Goal: Information Seeking & Learning: Stay updated

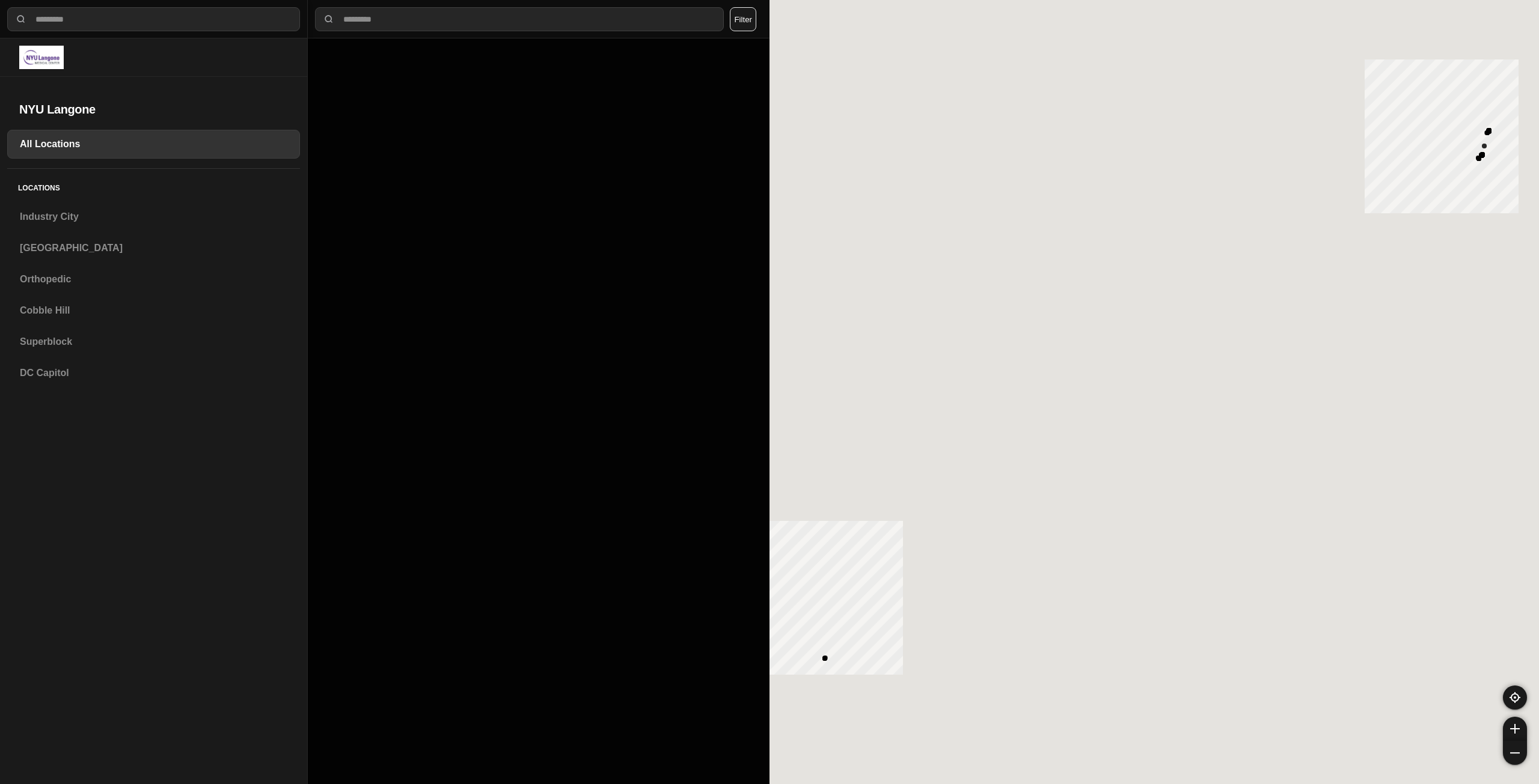
select select "*"
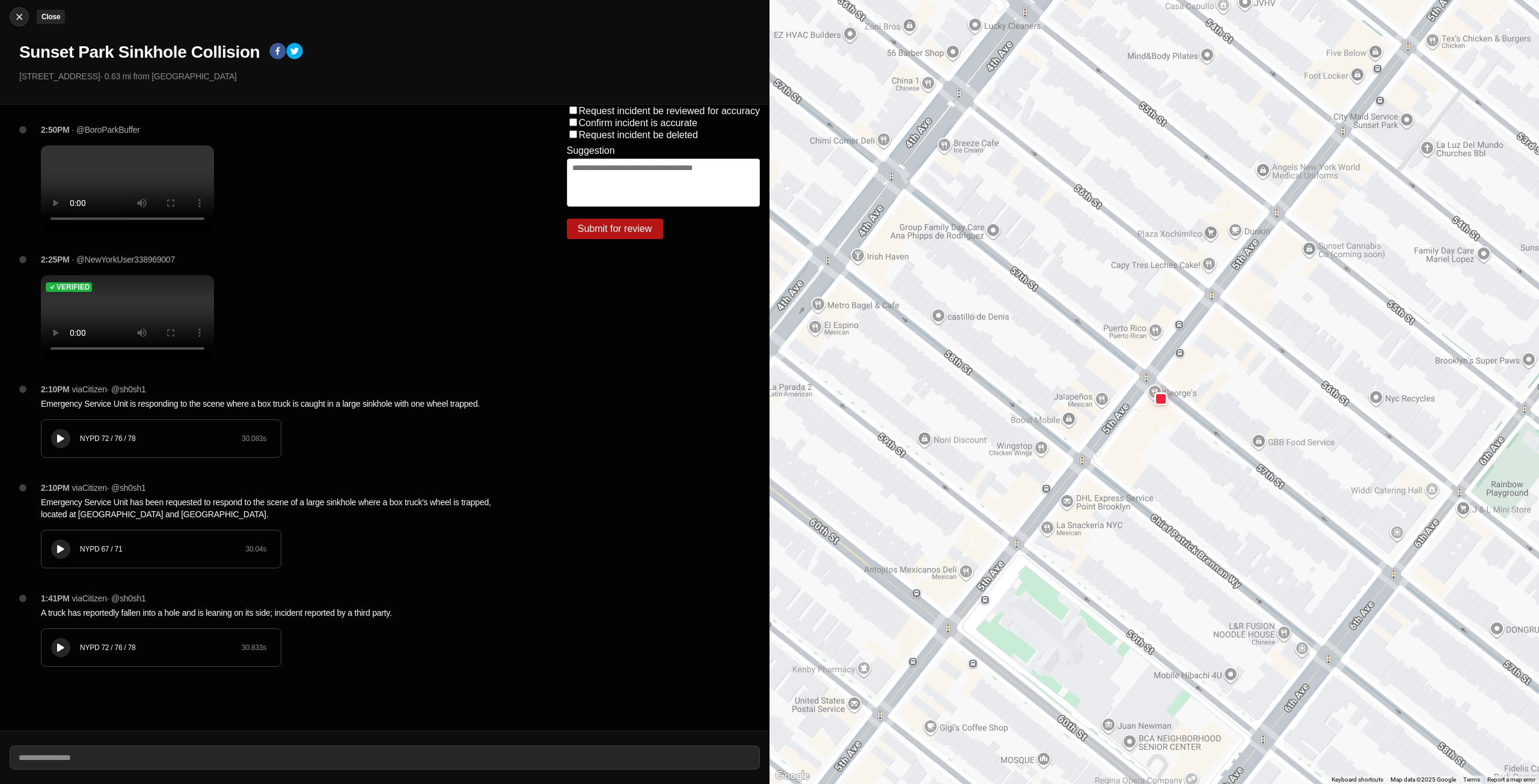
click at [16, 13] on img at bounding box center [19, 17] width 12 height 12
select select "*"
